Goal: Task Accomplishment & Management: Complete application form

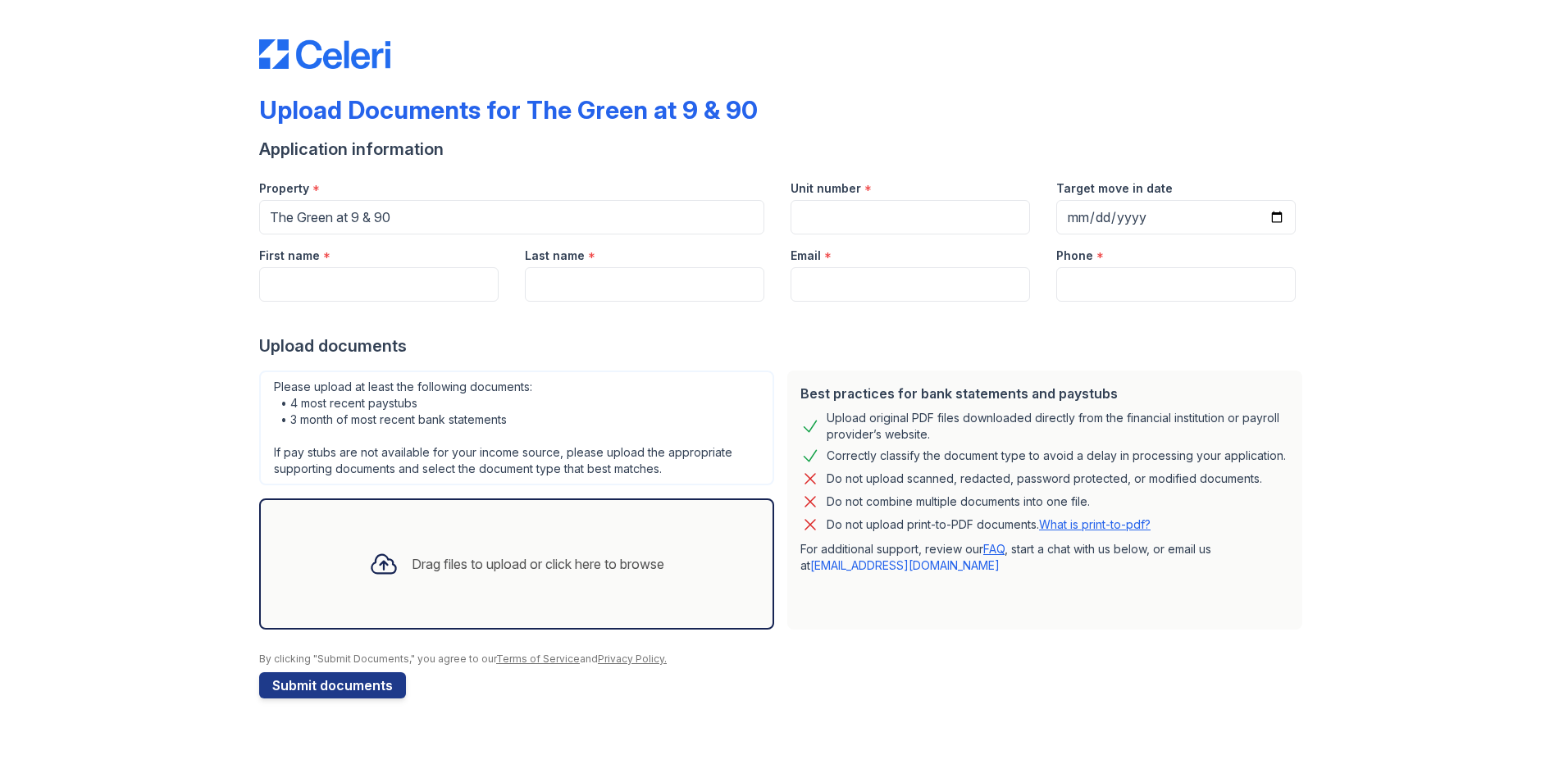
click at [637, 530] on div "Drag files to upload or click here to browse" at bounding box center [516, 564] width 515 height 131
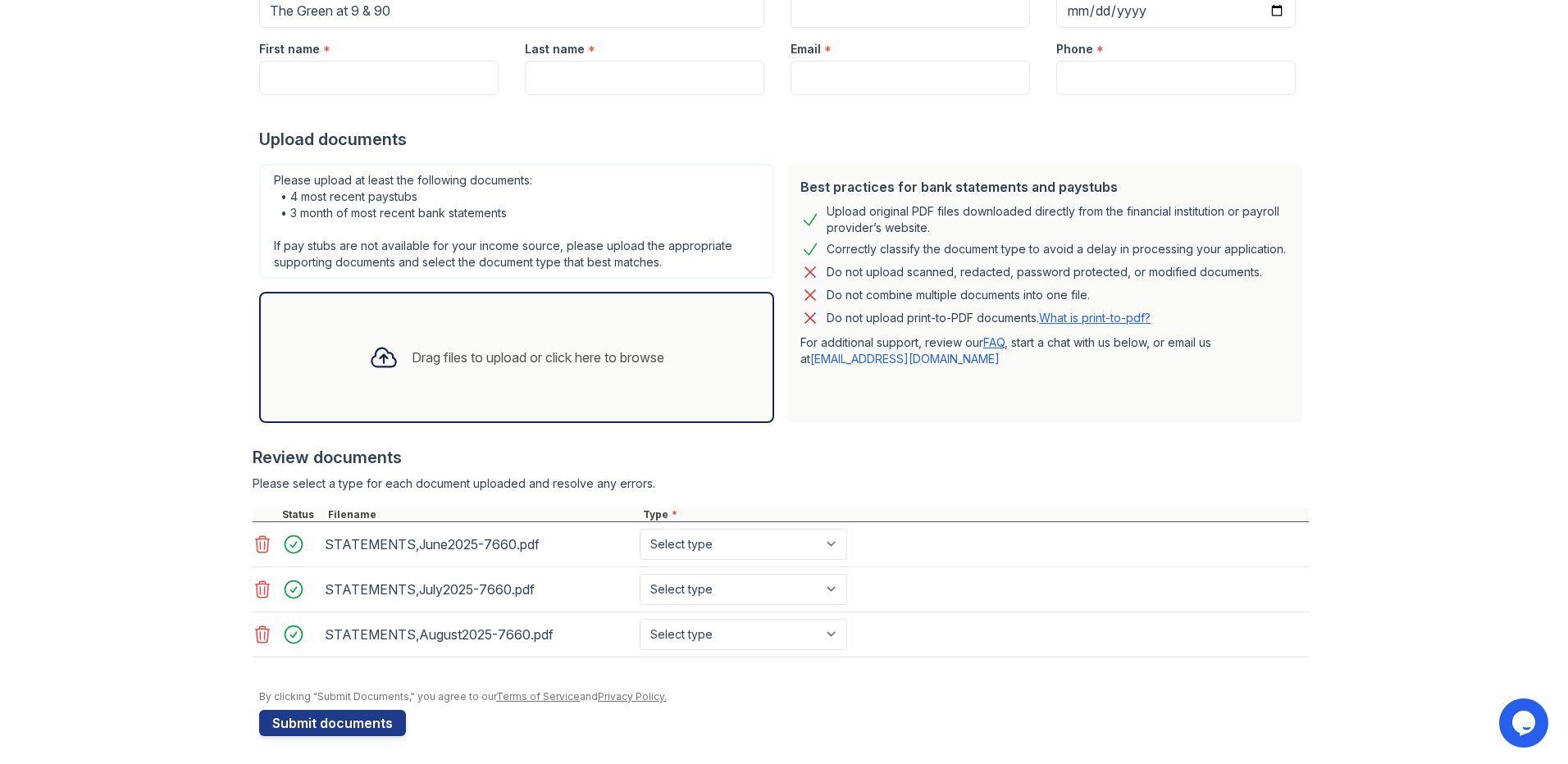
scroll to position [212, 0]
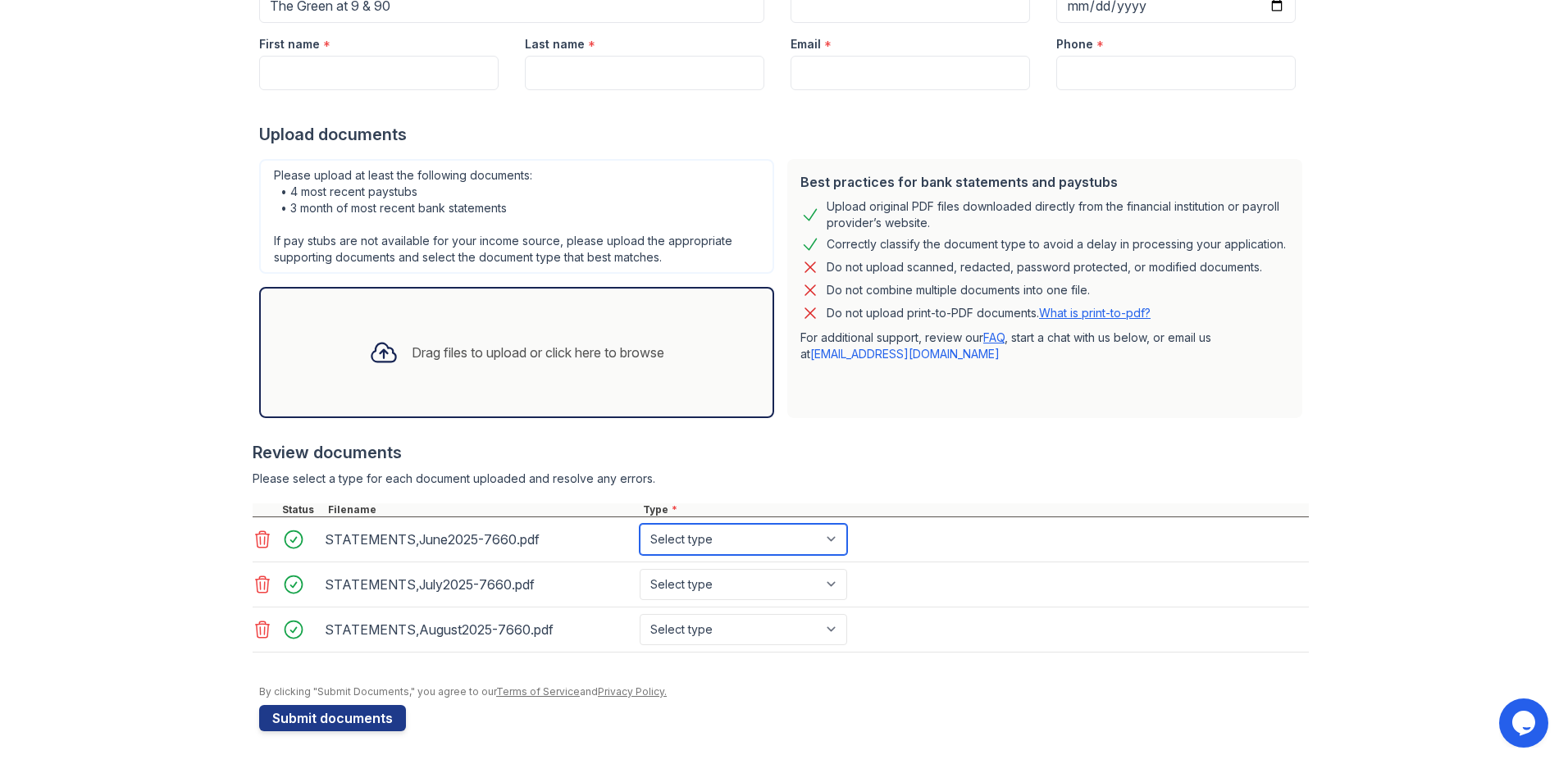
click at [783, 536] on select "Select type Paystub Bank Statement Offer Letter Tax Documents Benefit Award Let…" at bounding box center [743, 540] width 208 height 31
select select "bank_statement"
click at [639, 524] on select "Select type Paystub Bank Statement Offer Letter Tax Documents Benefit Award Let…" at bounding box center [743, 540] width 208 height 31
click at [724, 594] on select "Select type Paystub Bank Statement Offer Letter Tax Documents Benefit Award Let…" at bounding box center [743, 585] width 208 height 31
select select "bank_statement"
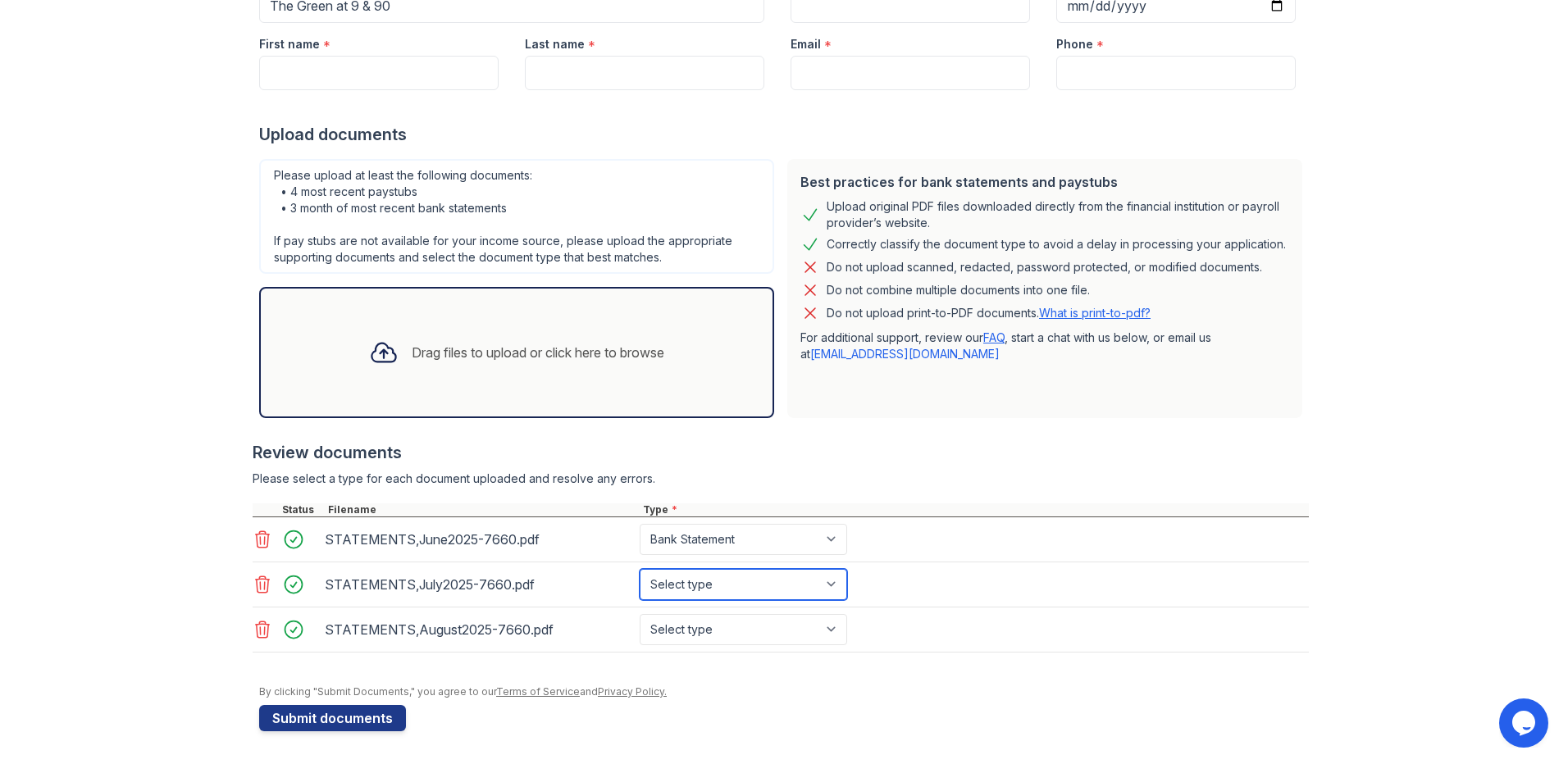
click at [639, 570] on select "Select type Paystub Bank Statement Offer Letter Tax Documents Benefit Award Let…" at bounding box center [743, 585] width 208 height 31
click at [736, 635] on select "Select type Paystub Bank Statement Offer Letter Tax Documents Benefit Award Let…" at bounding box center [743, 630] width 208 height 31
select select "bank_statement"
click at [639, 614] on select "Select type Paystub Bank Statement Offer Letter Tax Documents Benefit Award Let…" at bounding box center [743, 630] width 208 height 31
click at [686, 361] on div "Drag files to upload or click here to browse" at bounding box center [516, 352] width 515 height 131
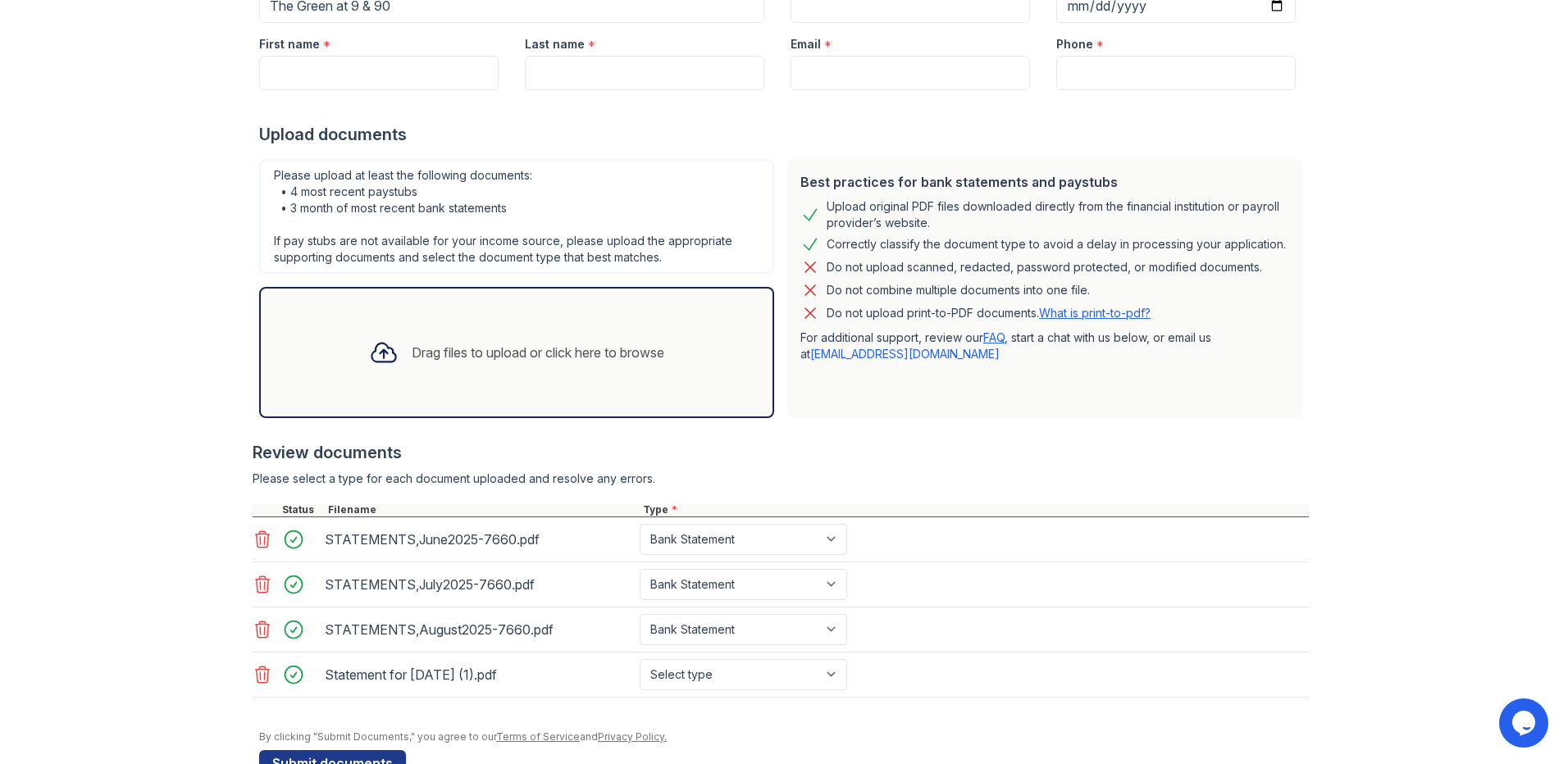
scroll to position [252, 0]
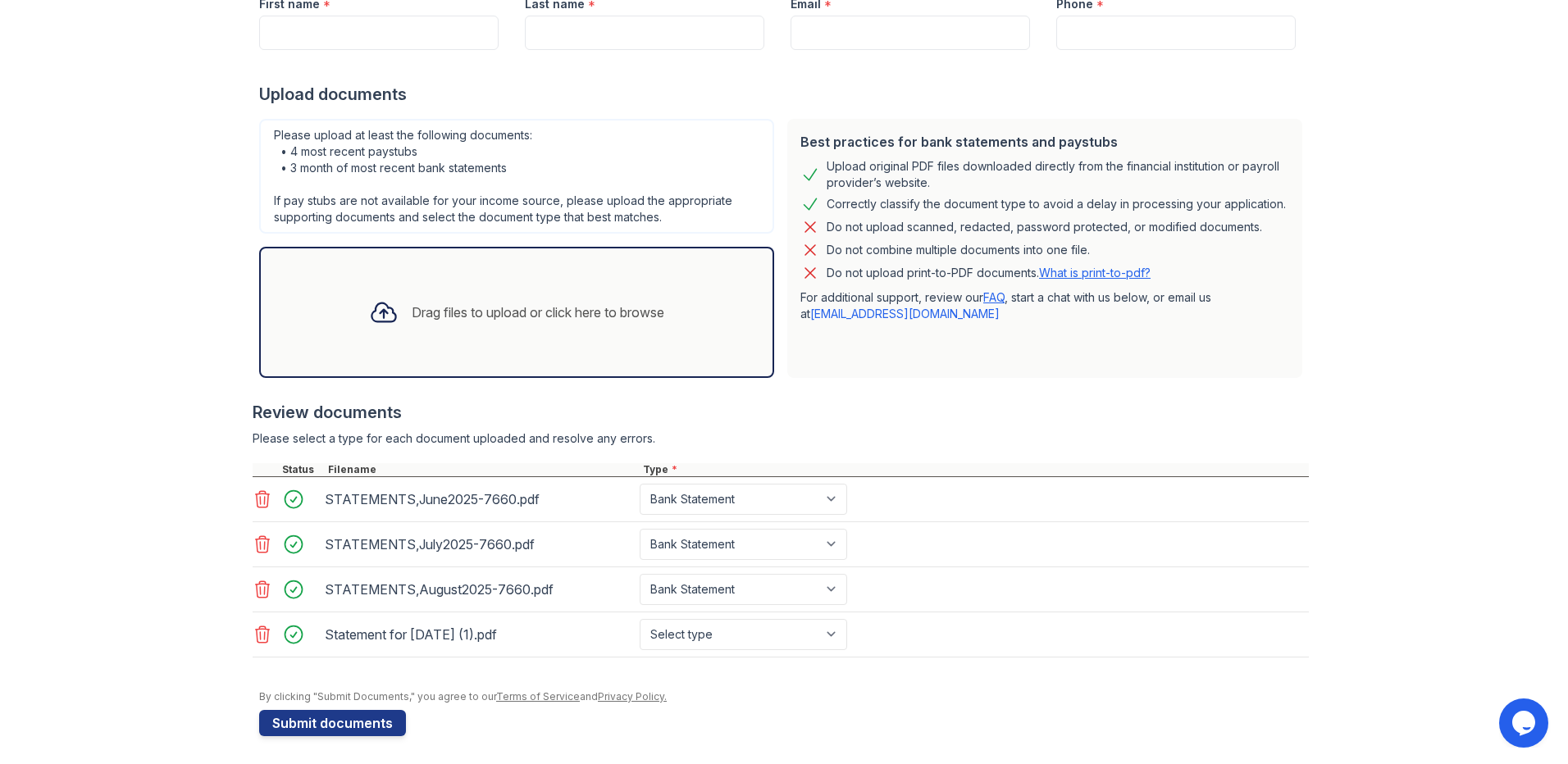
click at [480, 637] on div "Statement for [DATE] (1).pdf" at bounding box center [479, 635] width 309 height 26
click at [692, 632] on select "Select type Paystub Bank Statement Offer Letter Tax Documents Benefit Award Let…" at bounding box center [743, 635] width 208 height 31
select select "paystub"
click at [639, 619] on select "Select type Paystub Bank Statement Offer Letter Tax Documents Benefit Award Let…" at bounding box center [743, 635] width 208 height 31
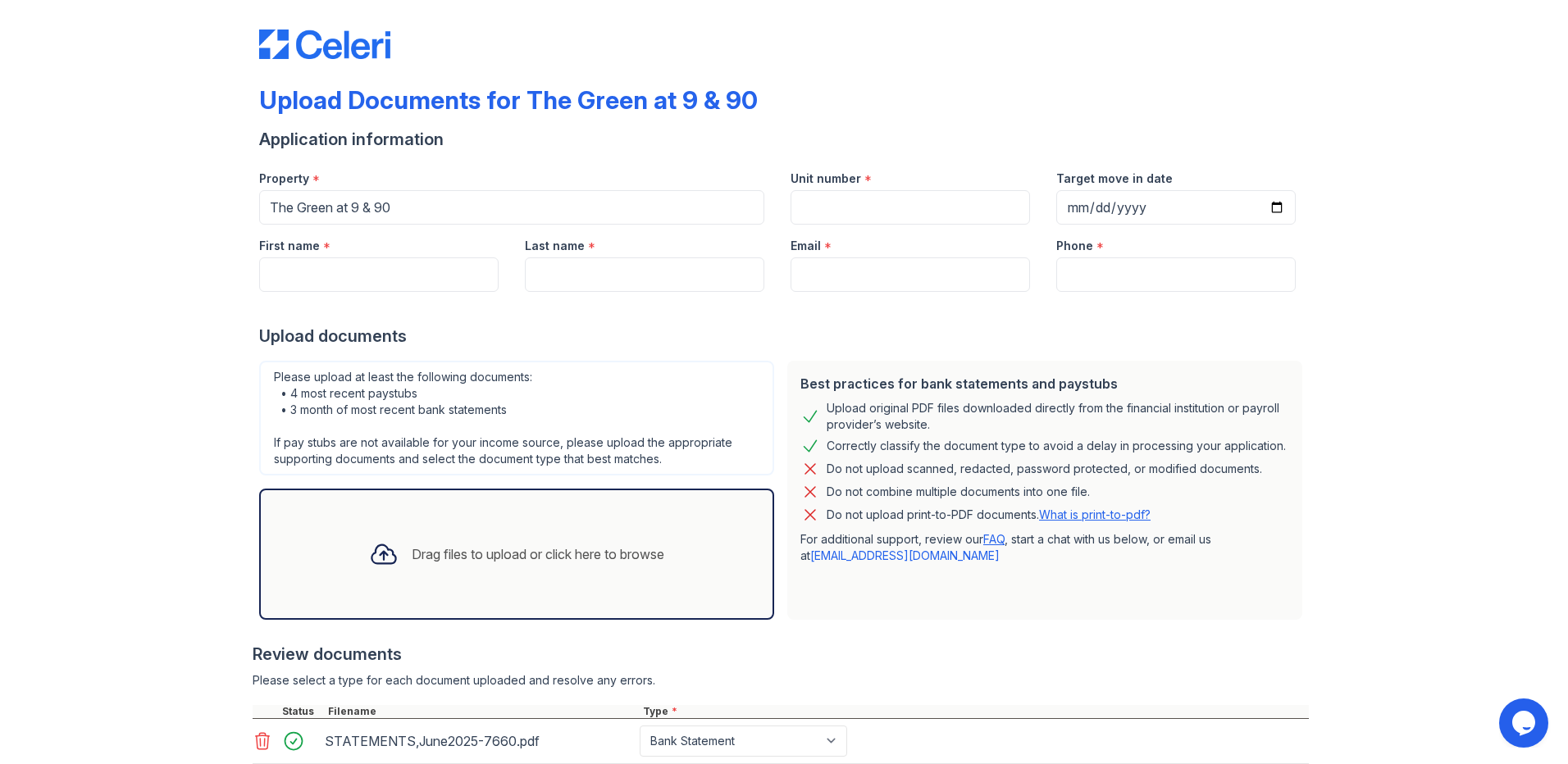
scroll to position [0, 0]
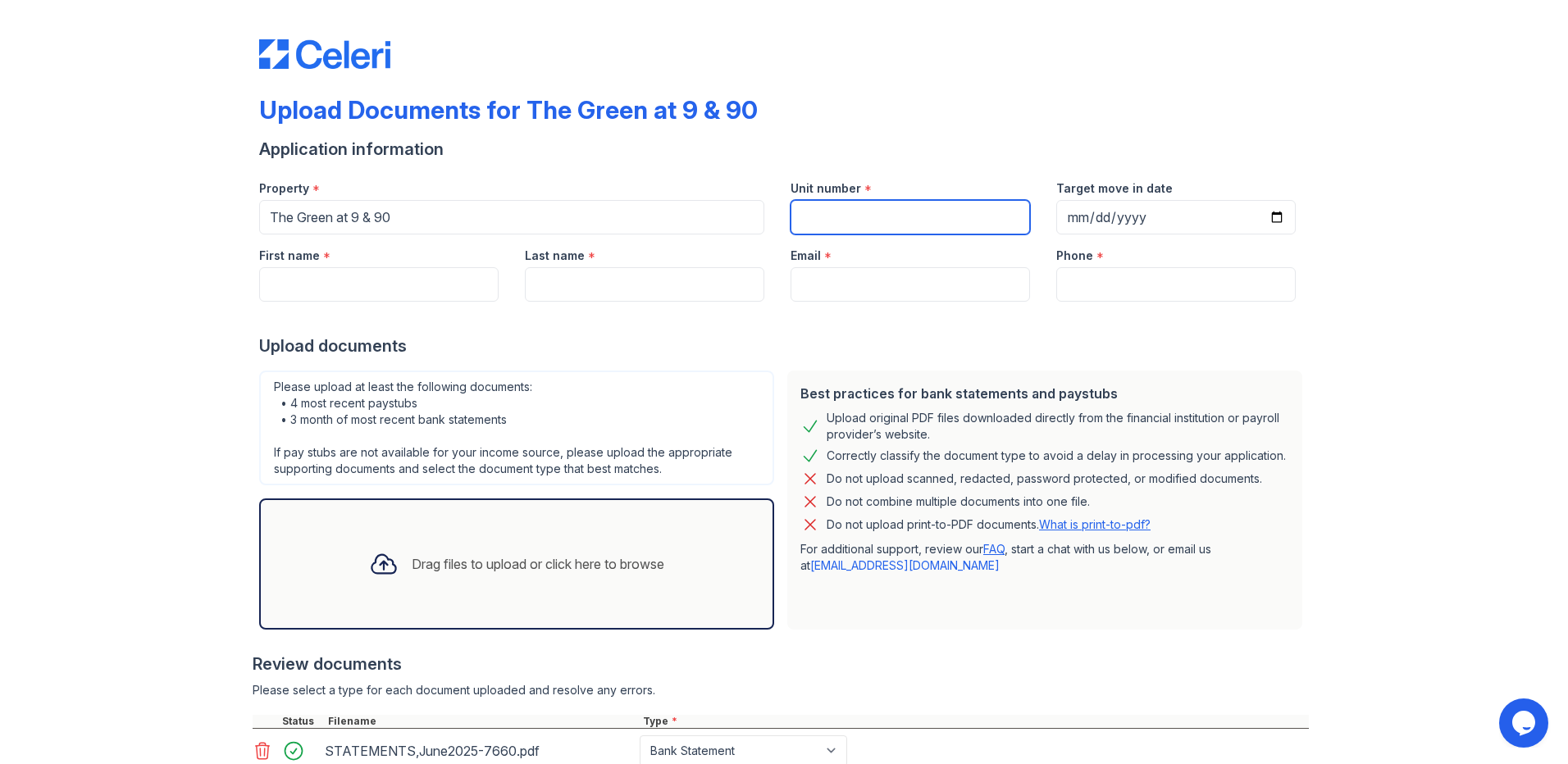
click at [828, 227] on input "Unit number" at bounding box center [910, 216] width 240 height 34
type input "c-601"
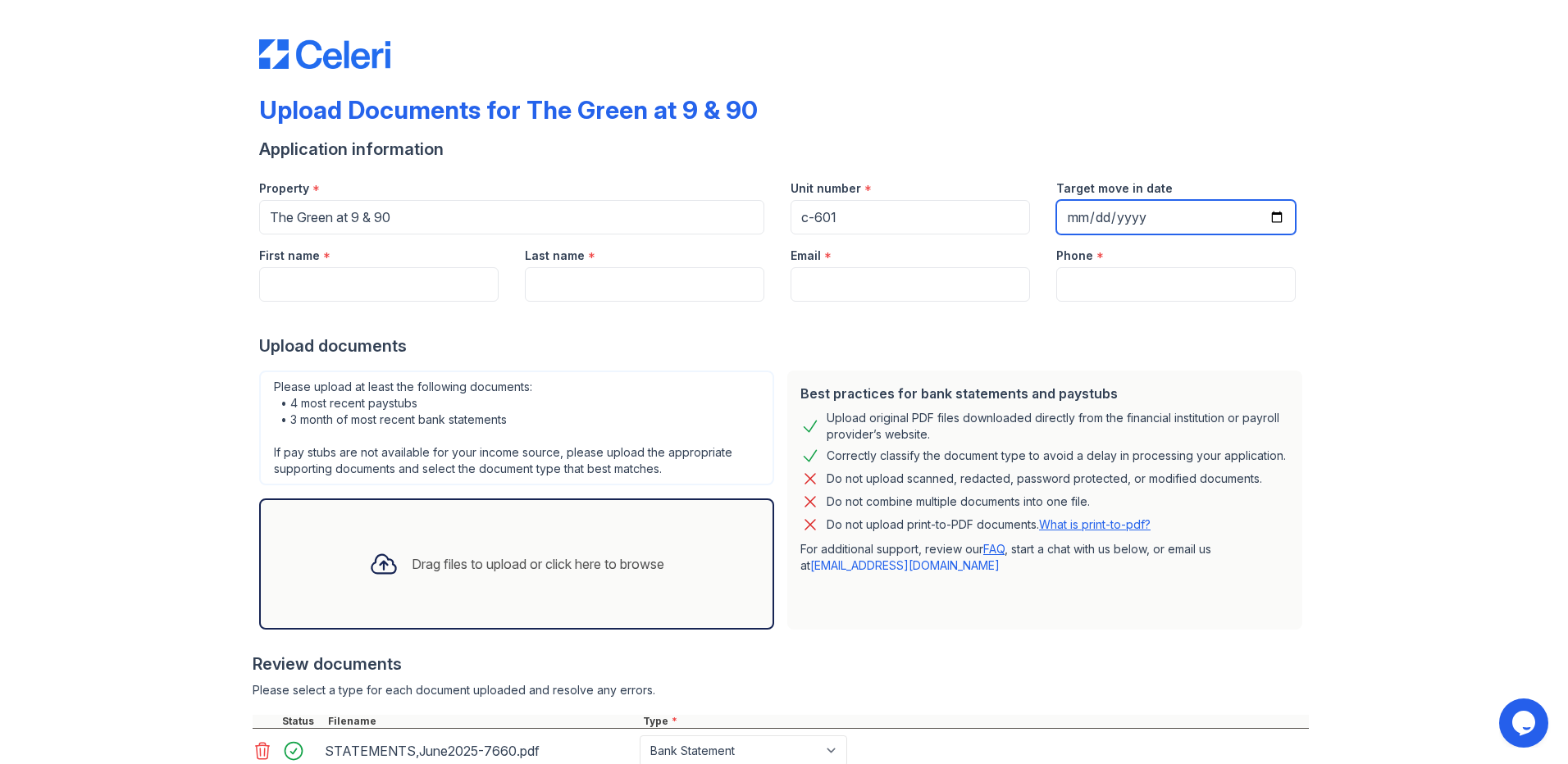
click at [1079, 221] on input "Target move in date" at bounding box center [1176, 216] width 240 height 34
click at [1081, 221] on input "Target move in date" at bounding box center [1176, 216] width 240 height 34
type input "0003-08-30"
type input "[DATE]"
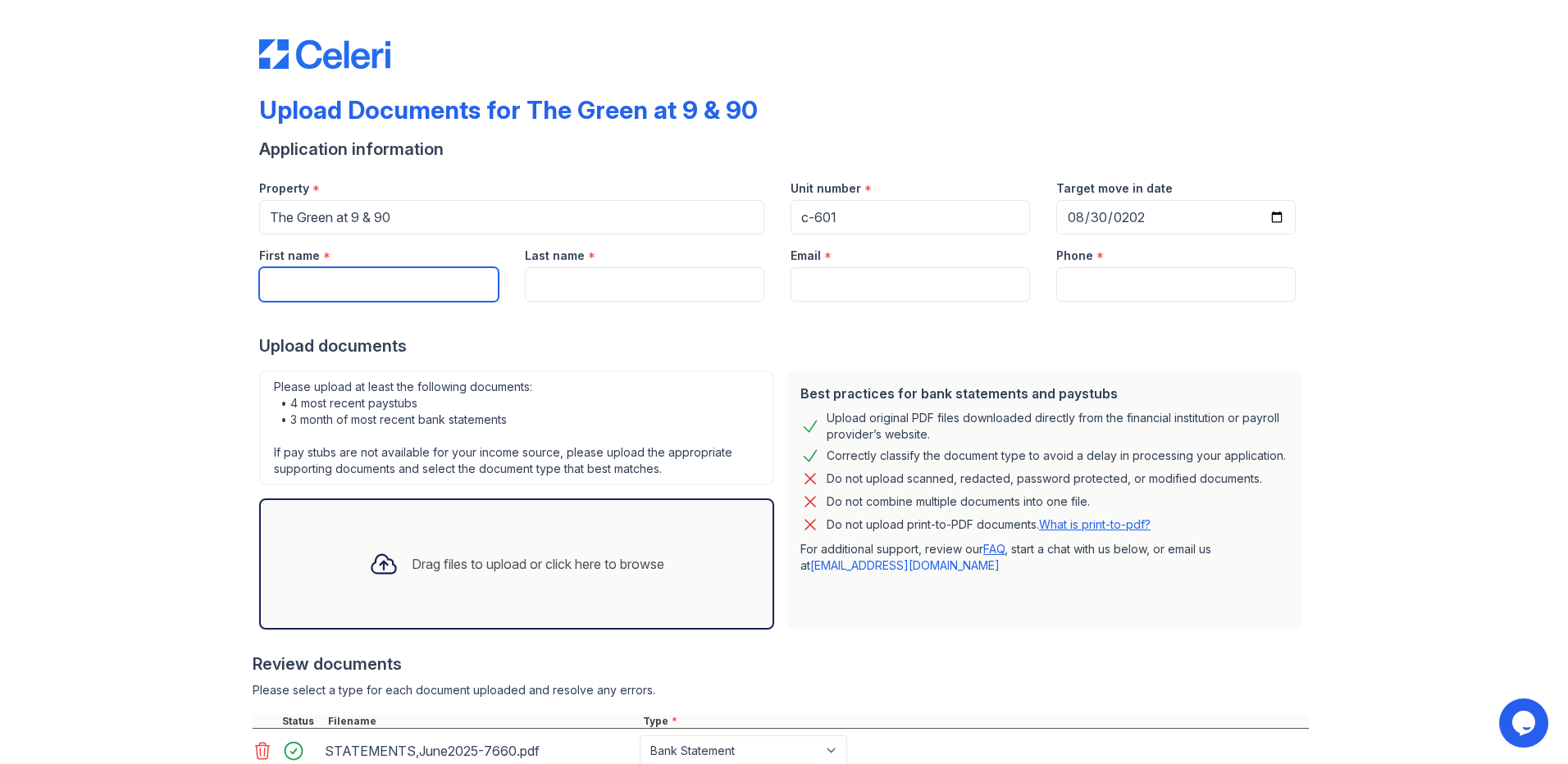
click at [435, 289] on input "First name" at bounding box center [378, 284] width 240 height 34
type input "[PERSON_NAME]"
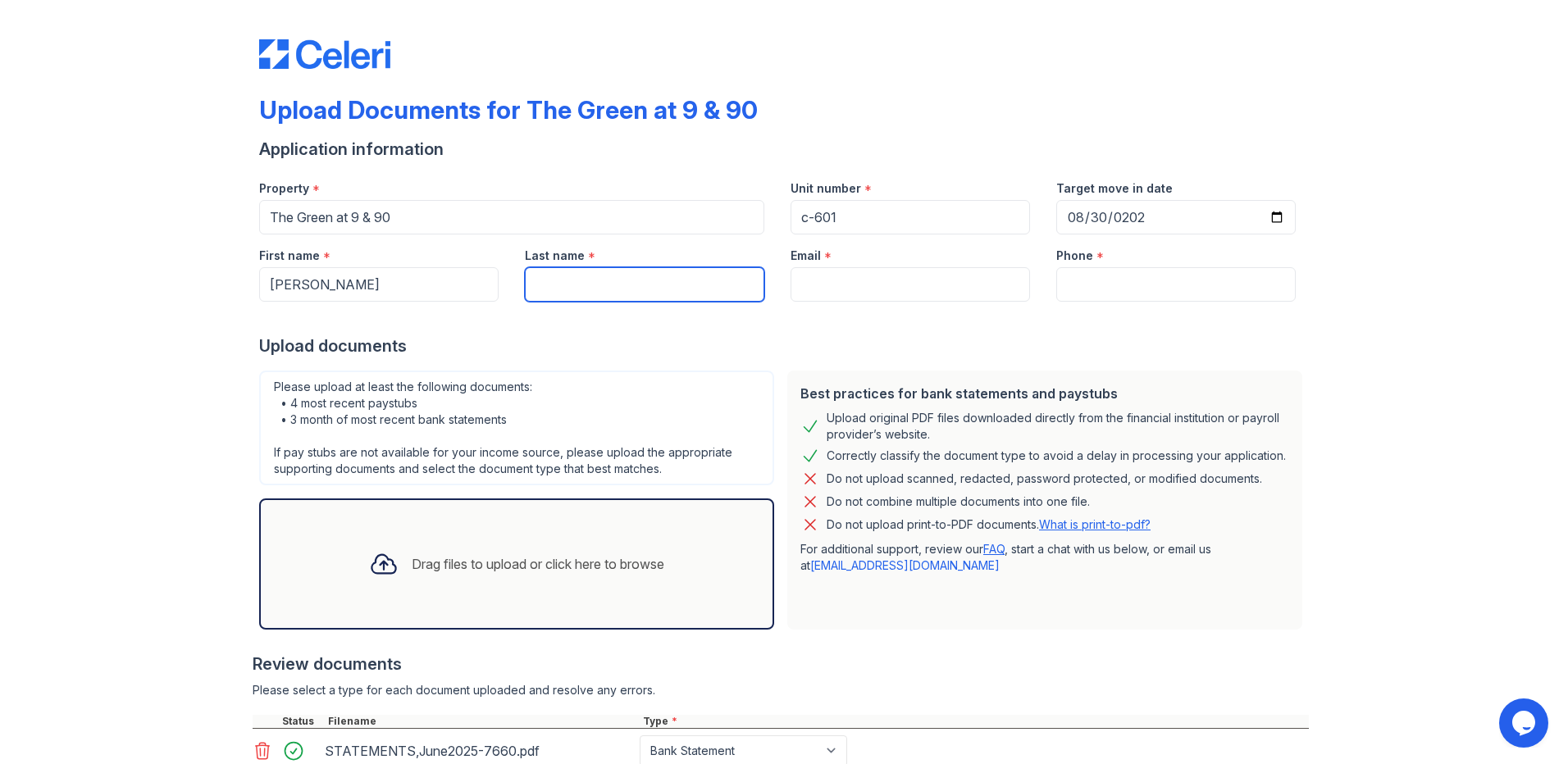
click at [624, 300] on input "Last name" at bounding box center [644, 284] width 240 height 34
type input "hardy"
click at [821, 281] on input "Email" at bounding box center [910, 284] width 240 height 34
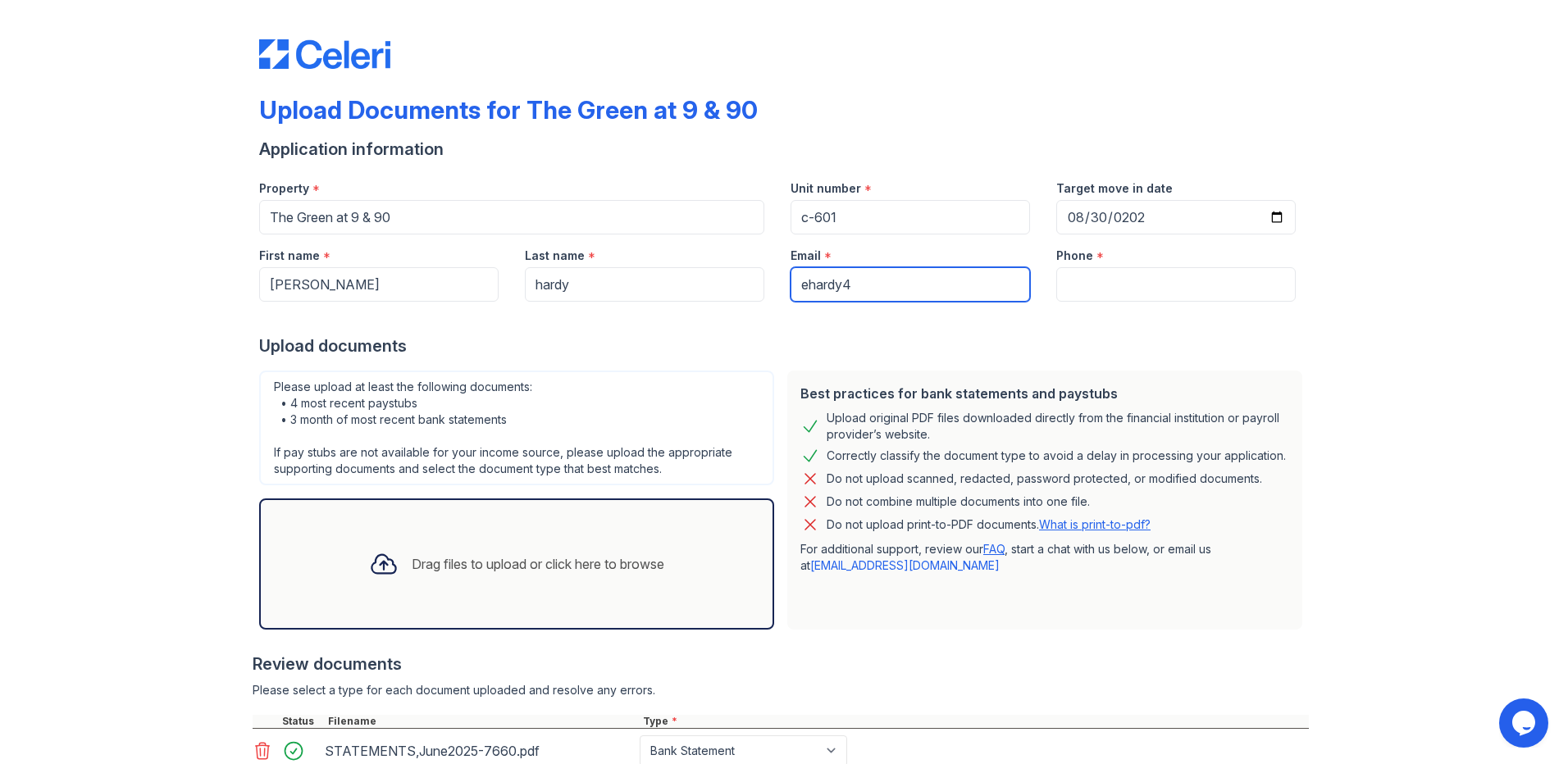
type input "[EMAIL_ADDRESS][DOMAIN_NAME]"
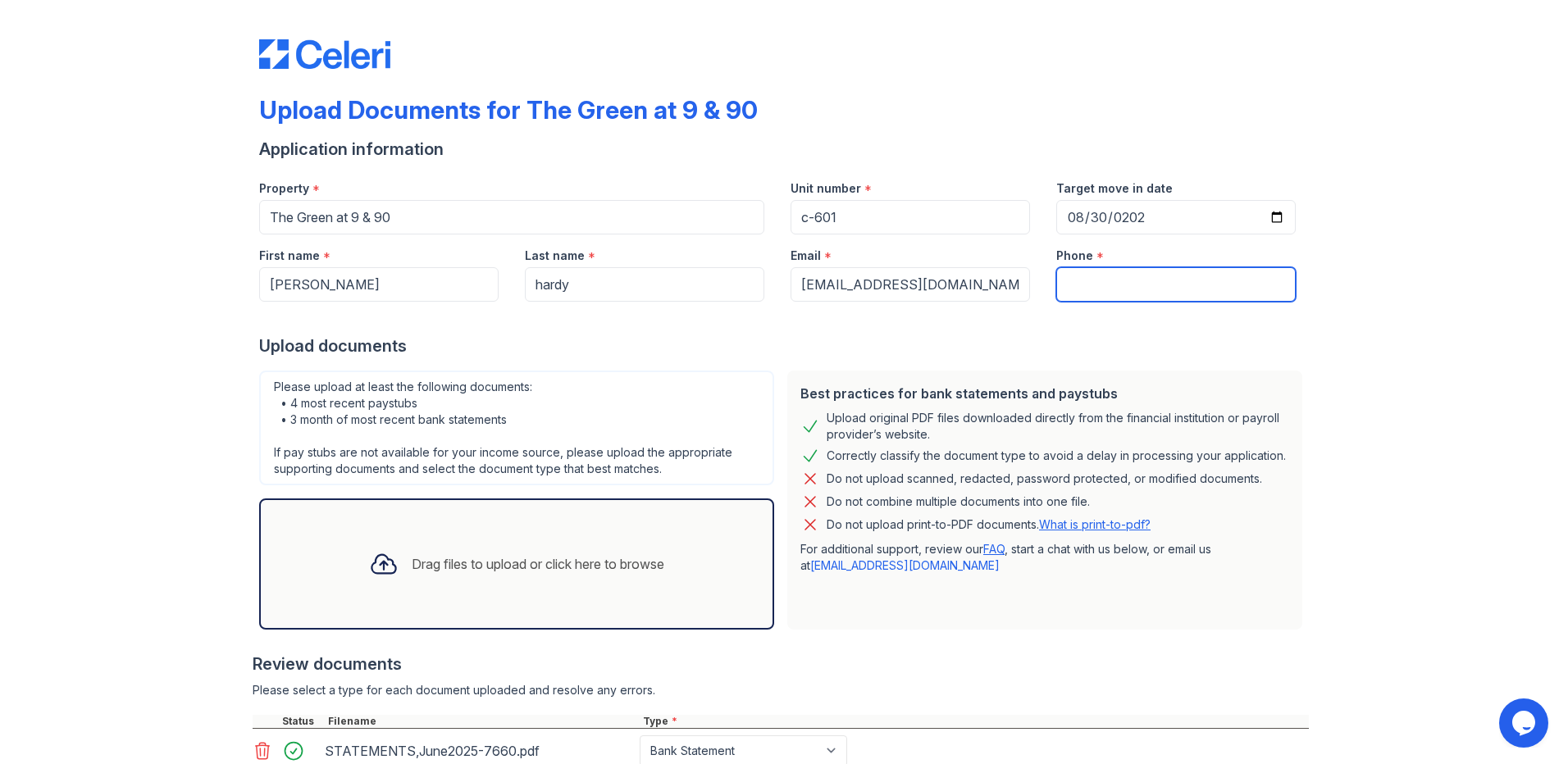
click at [1071, 280] on input "Phone" at bounding box center [1176, 284] width 240 height 34
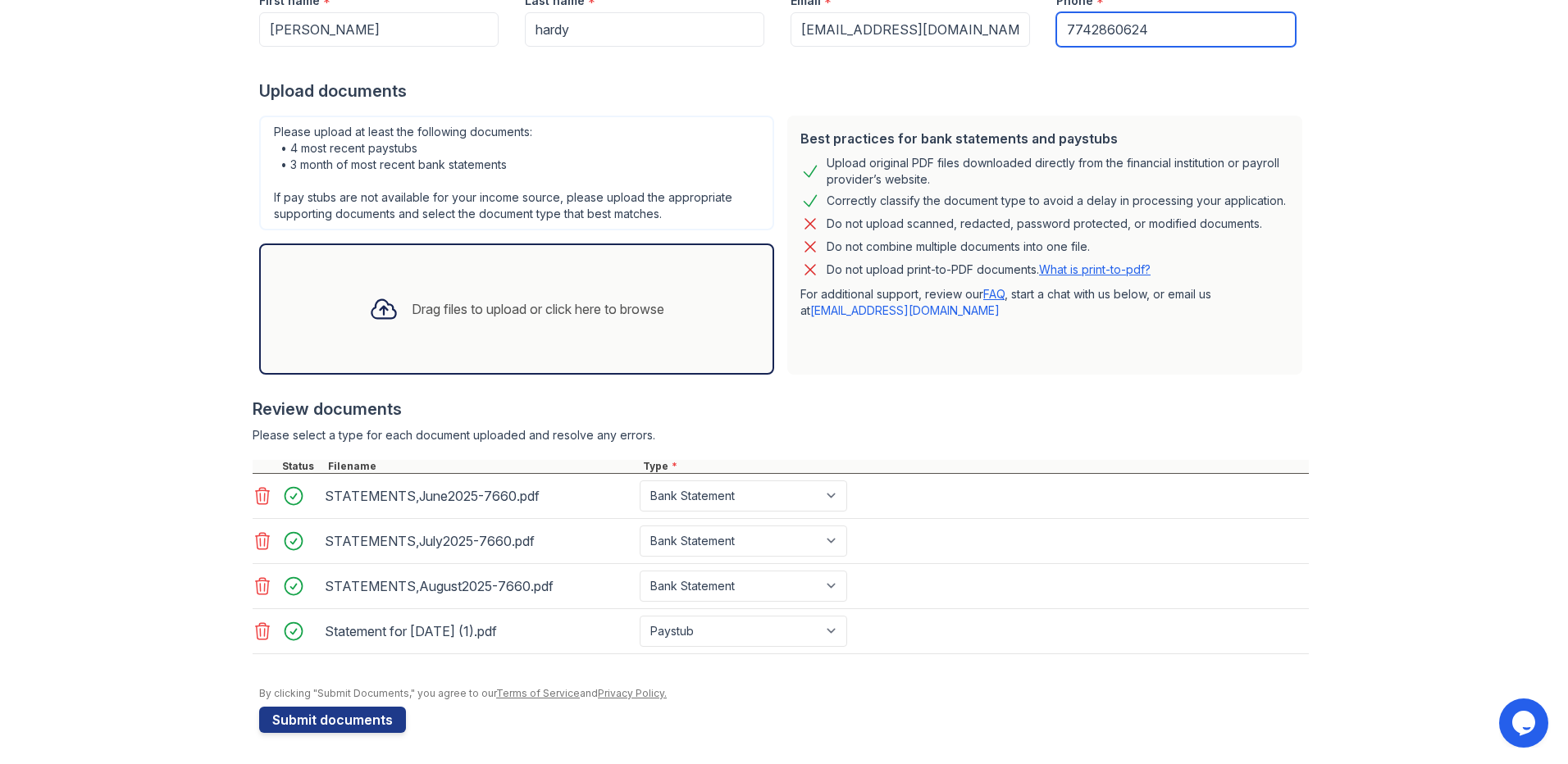
scroll to position [256, 0]
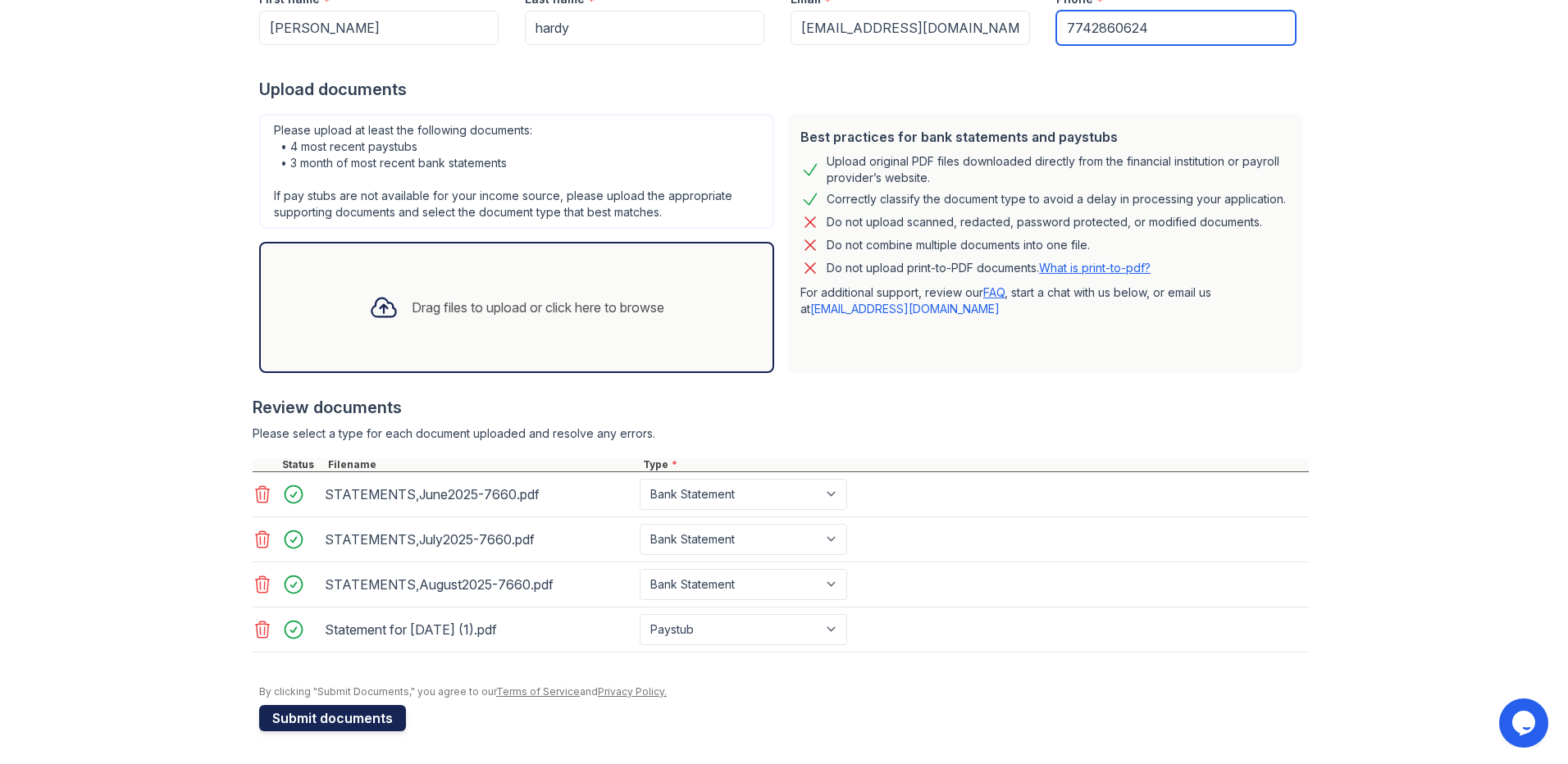
type input "7742860624"
click at [378, 720] on button "Submit documents" at bounding box center [332, 719] width 147 height 26
